Goal: Task Accomplishment & Management: Manage account settings

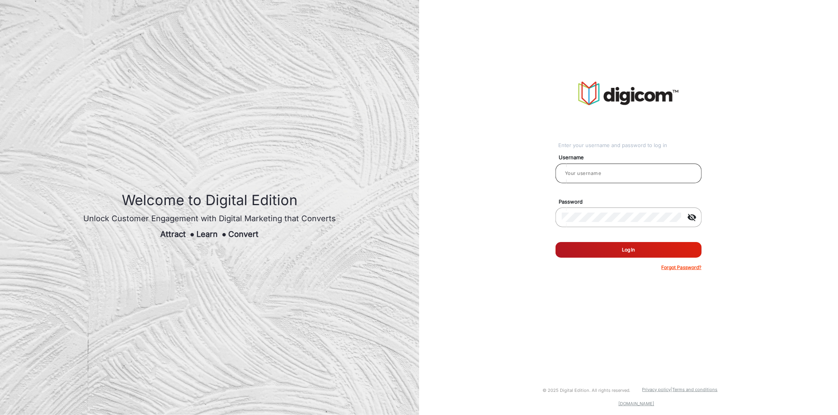
type input "TestHabanero"
click at [618, 169] on input "TestHabanero" at bounding box center [629, 173] width 134 height 9
type input "[PERSON_NAME]"
click at [597, 249] on button "Log In" at bounding box center [628, 250] width 146 height 16
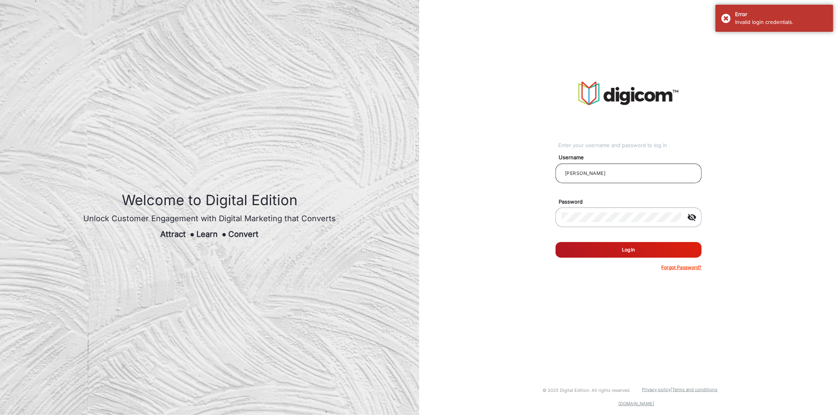
click at [601, 170] on input "[PERSON_NAME]" at bounding box center [629, 173] width 134 height 9
click at [599, 226] on div at bounding box center [621, 218] width 119 height 22
click at [607, 245] on button "Log In" at bounding box center [628, 250] width 146 height 16
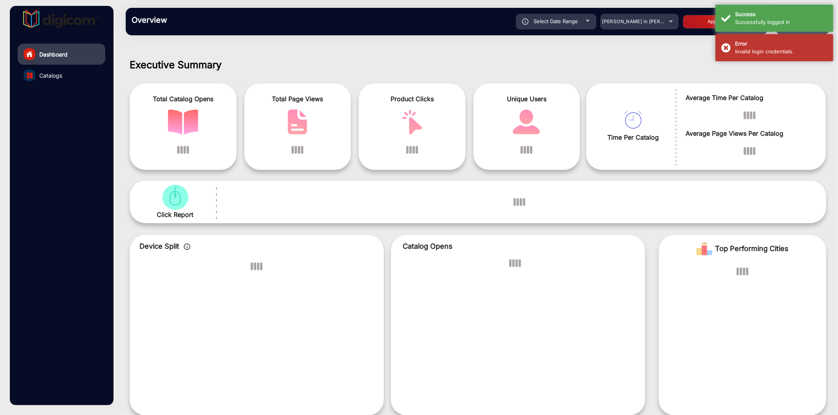
scroll to position [6, 0]
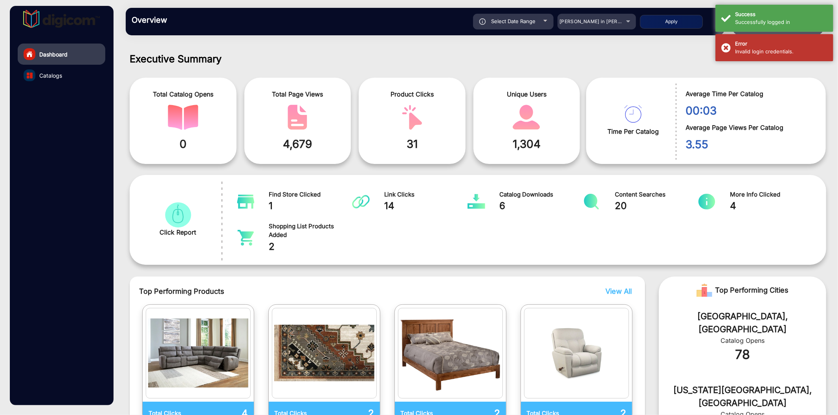
click at [697, 61] on h1 "Executive Summary" at bounding box center [478, 59] width 696 height 12
